Goal: Task Accomplishment & Management: Manage account settings

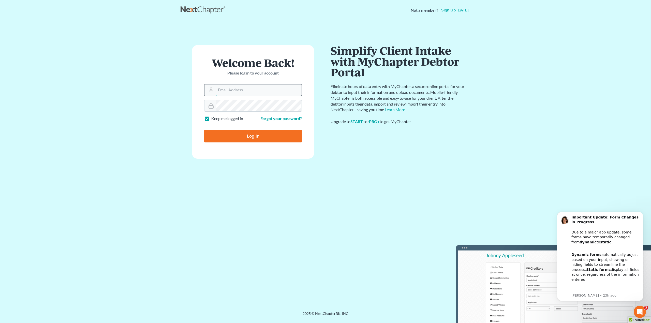
click at [253, 91] on input "Email Address" at bounding box center [259, 89] width 86 height 11
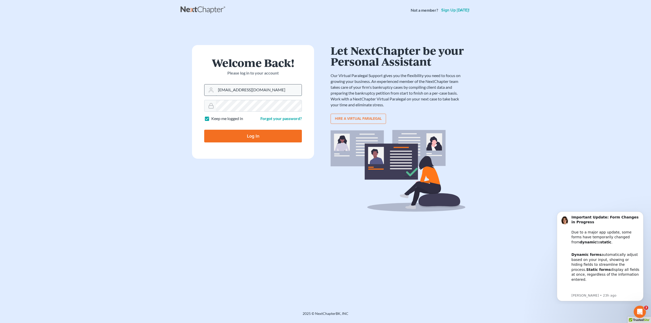
type input "[EMAIL_ADDRESS][DOMAIN_NAME]"
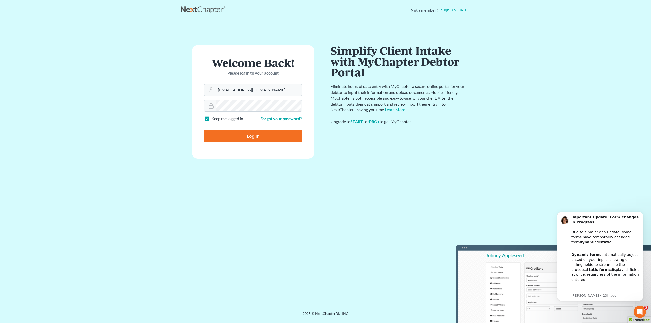
click at [270, 139] on input "Log In" at bounding box center [253, 136] width 98 height 13
type input "Thinking..."
click at [249, 88] on input "Email Address" at bounding box center [259, 89] width 86 height 11
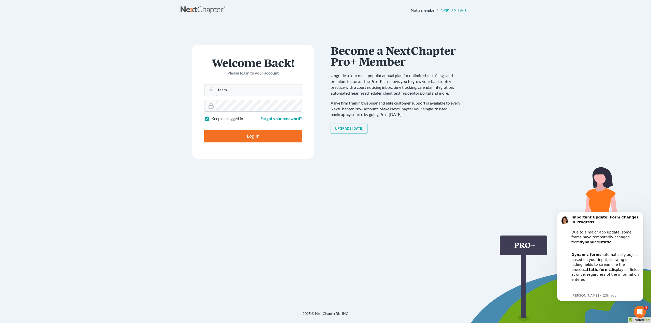
type input "[EMAIL_ADDRESS][DOMAIN_NAME]"
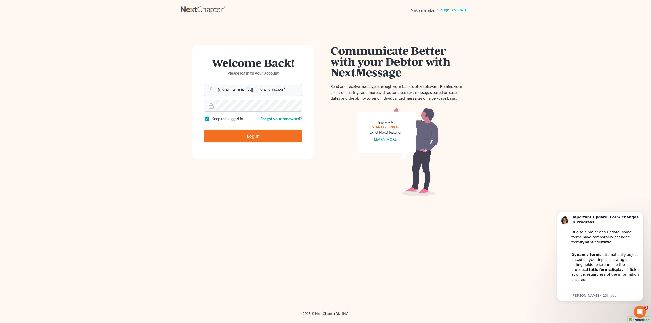
click at [238, 135] on input "Log In" at bounding box center [253, 136] width 98 height 13
type input "Thinking..."
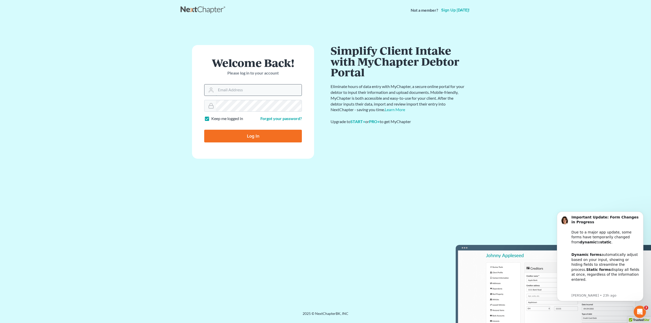
click at [245, 87] on input "Email Address" at bounding box center [259, 89] width 86 height 11
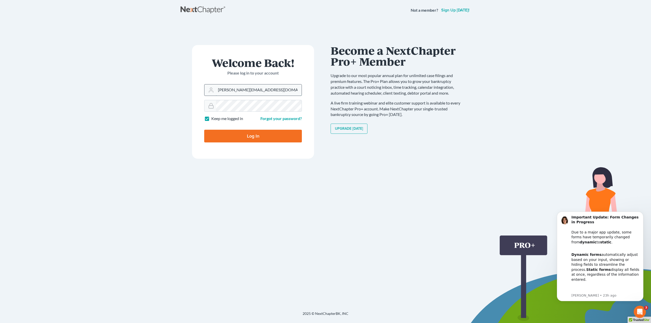
type input "amy@fresh-start.law"
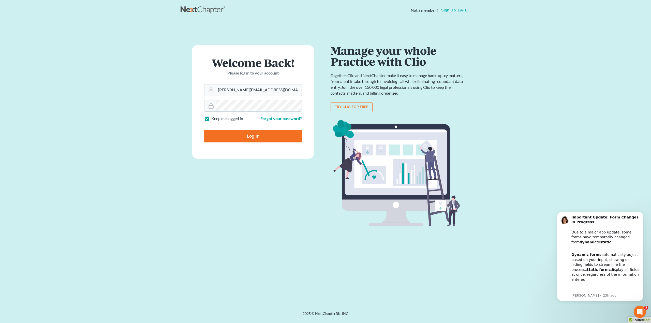
click at [248, 139] on input "Log In" at bounding box center [253, 136] width 98 height 13
type input "Thinking..."
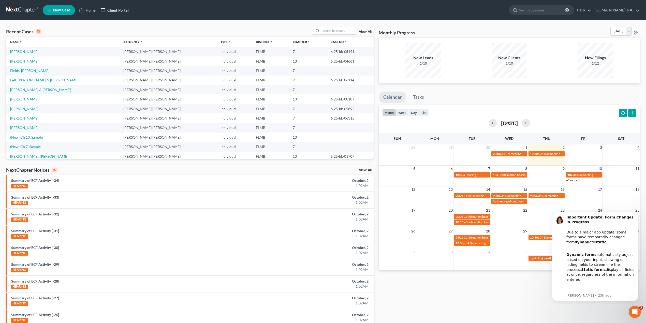
click at [110, 10] on link "Client Portal" at bounding box center [114, 10] width 33 height 9
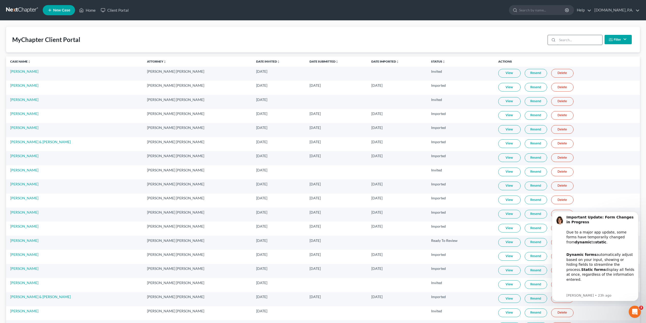
click at [581, 40] on input "search" at bounding box center [579, 40] width 45 height 10
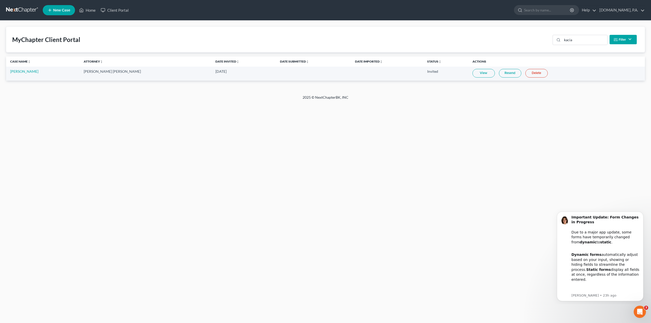
click at [473, 73] on link "View" at bounding box center [484, 73] width 22 height 9
click at [499, 75] on link "Resend" at bounding box center [510, 73] width 22 height 9
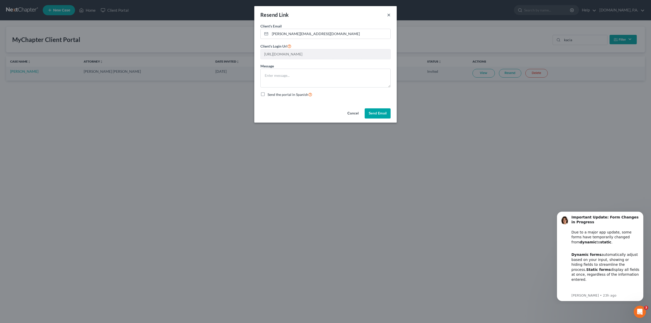
click at [388, 16] on button "×" at bounding box center [389, 15] width 4 height 6
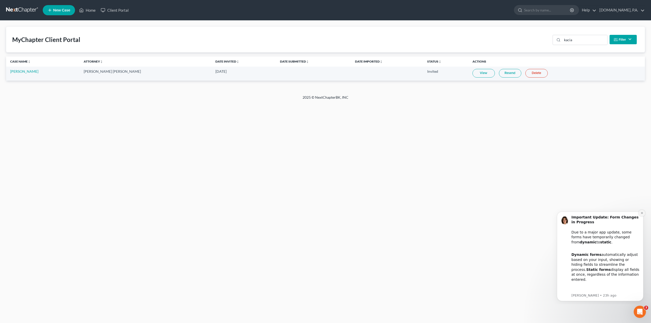
click at [641, 214] on icon "Dismiss notification" at bounding box center [642, 213] width 3 height 3
click at [641, 214] on icon "Dismiss notification" at bounding box center [642, 213] width 2 height 2
click at [642, 215] on icon "Dismiss notification" at bounding box center [642, 214] width 2 height 2
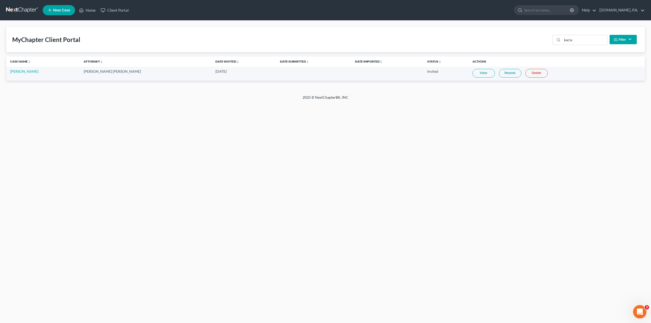
click at [643, 310] on icon "Open Intercom Messenger" at bounding box center [639, 311] width 8 height 8
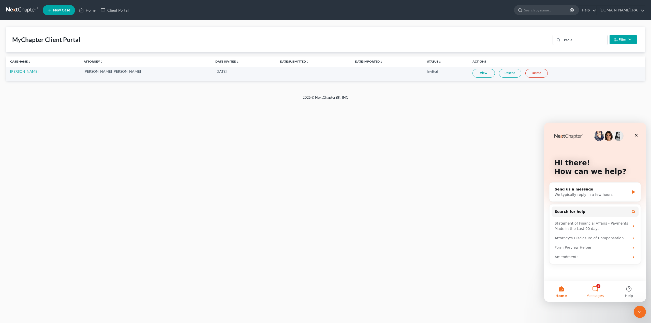
click at [597, 294] on span "Messages" at bounding box center [596, 296] width 18 height 4
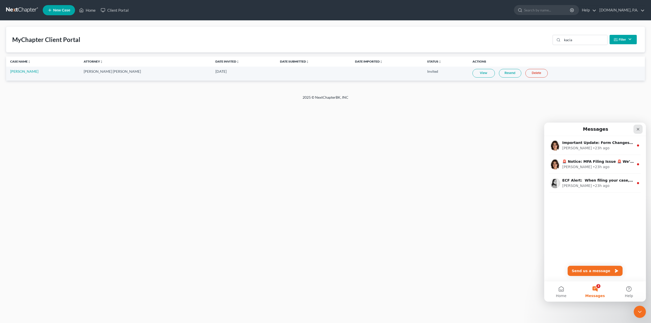
click at [638, 129] on icon "Close" at bounding box center [638, 129] width 3 height 3
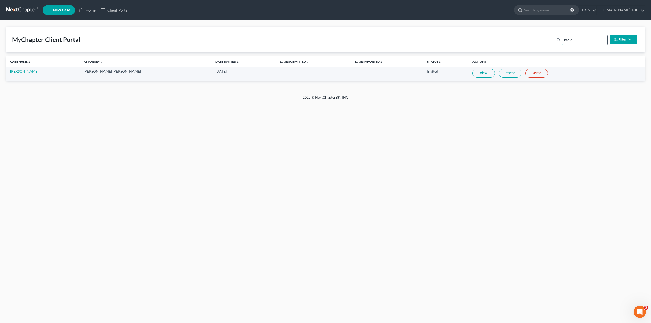
click at [581, 41] on input "kacia" at bounding box center [585, 40] width 45 height 10
type input "castro"
click at [499, 90] on link "Resend" at bounding box center [510, 87] width 22 height 9
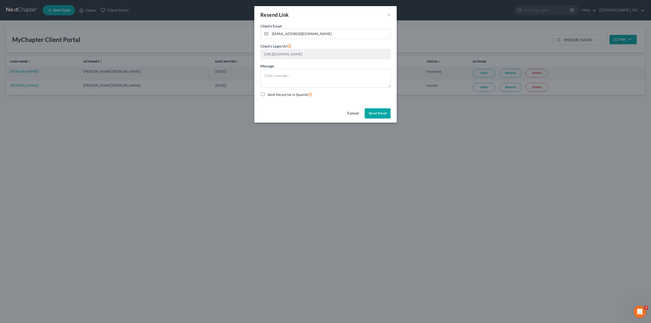
click at [304, 116] on div "Cancel Send Email" at bounding box center [325, 114] width 142 height 16
click at [355, 109] on button "Cancel" at bounding box center [352, 113] width 19 height 10
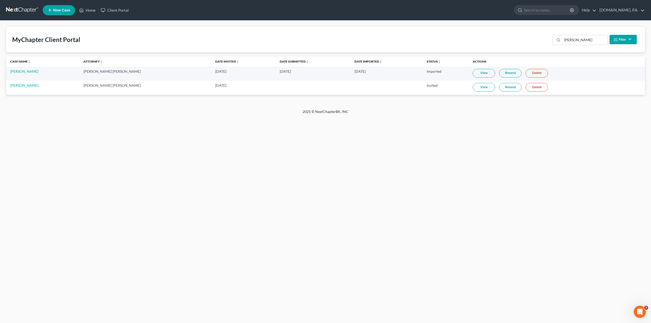
click at [473, 86] on link "View" at bounding box center [484, 87] width 22 height 9
click at [537, 10] on input "search" at bounding box center [547, 9] width 47 height 9
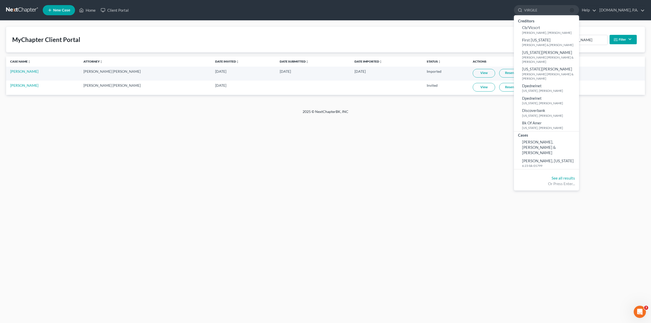
type input "VIRGILE"
click at [573, 10] on line "button" at bounding box center [572, 10] width 1 height 1
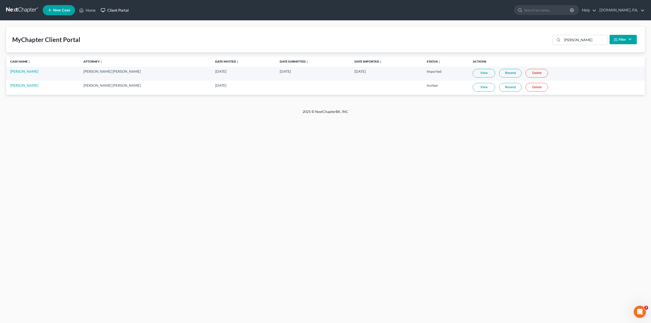
click at [115, 8] on link "Client Portal" at bounding box center [114, 10] width 33 height 9
click at [596, 44] on input "castro" at bounding box center [585, 40] width 45 height 10
drag, startPoint x: 577, startPoint y: 41, endPoint x: 546, endPoint y: 42, distance: 31.6
click at [546, 42] on div "MyChapter Client Portal castro Filter Status Filter... Invited In Progress Read…" at bounding box center [325, 40] width 639 height 26
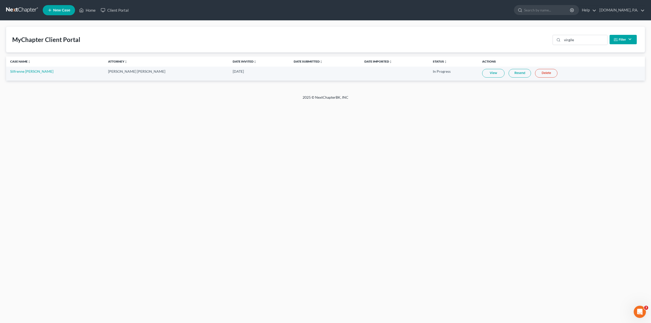
click at [482, 72] on link "View" at bounding box center [493, 73] width 22 height 9
click at [509, 74] on link "Resend" at bounding box center [520, 73] width 22 height 9
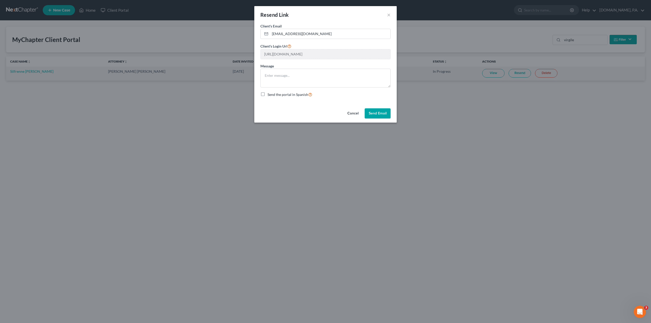
click at [349, 113] on button "Cancel" at bounding box center [352, 113] width 19 height 10
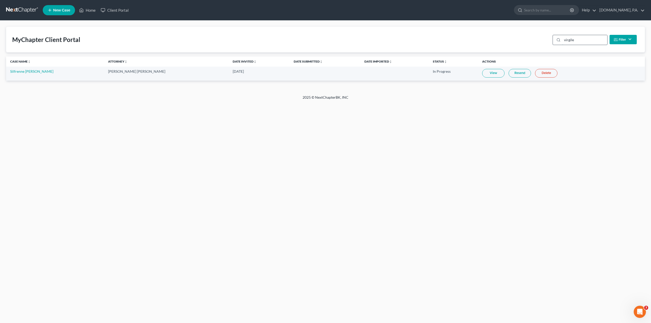
click at [570, 42] on input "virgile" at bounding box center [585, 40] width 45 height 10
click at [569, 41] on input "virgile" at bounding box center [585, 40] width 45 height 10
click at [567, 39] on input "virgile" at bounding box center [585, 40] width 45 height 10
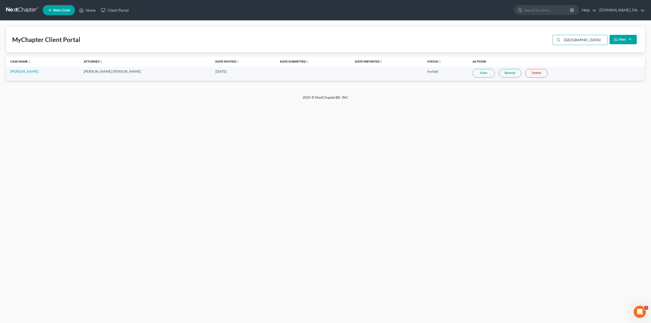
type input "paris"
click at [473, 75] on link "View" at bounding box center [484, 73] width 22 height 9
